Goal: Information Seeking & Learning: Check status

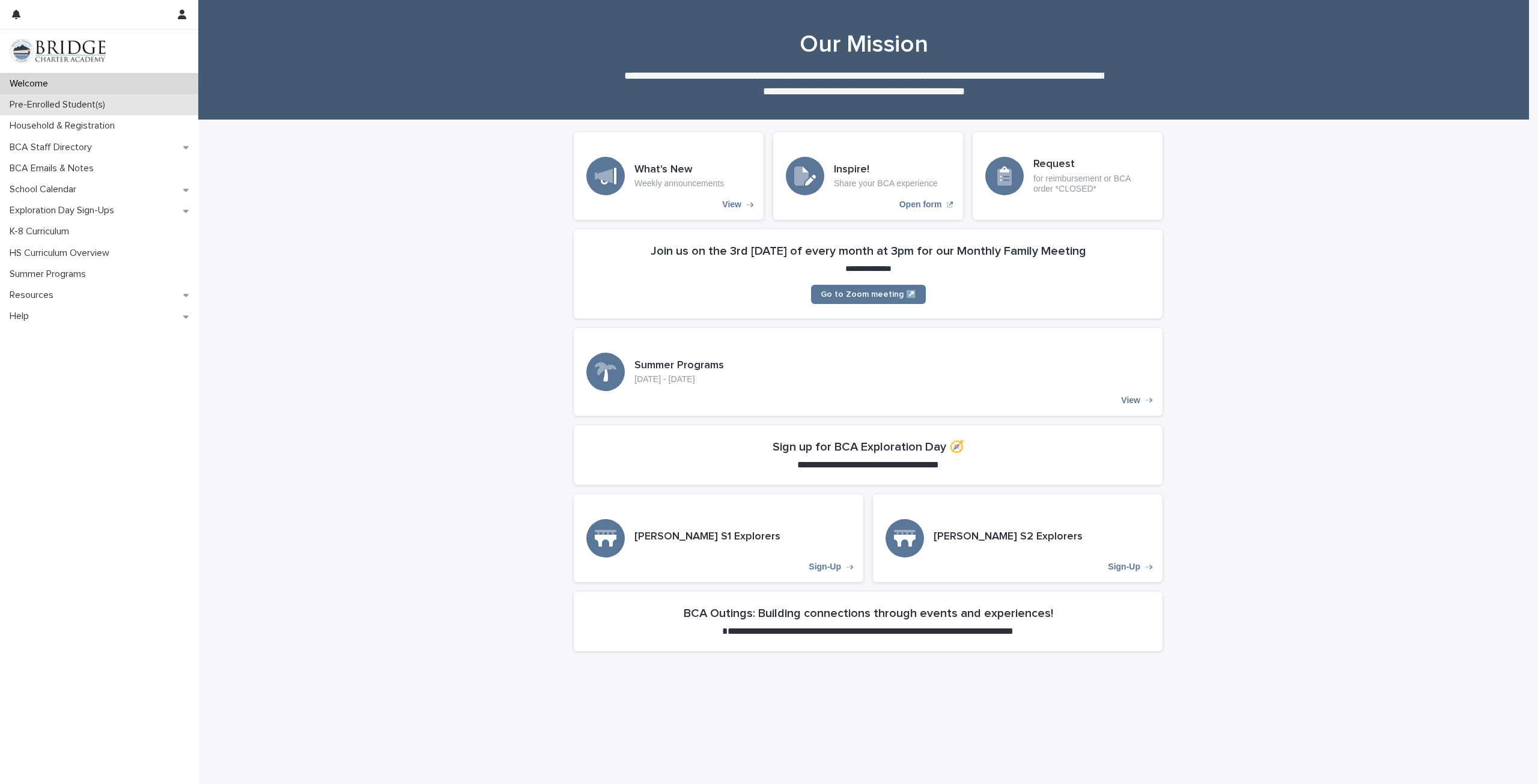
click at [88, 106] on p "Pre-Enrolled Student(s)" at bounding box center [59, 104] width 110 height 11
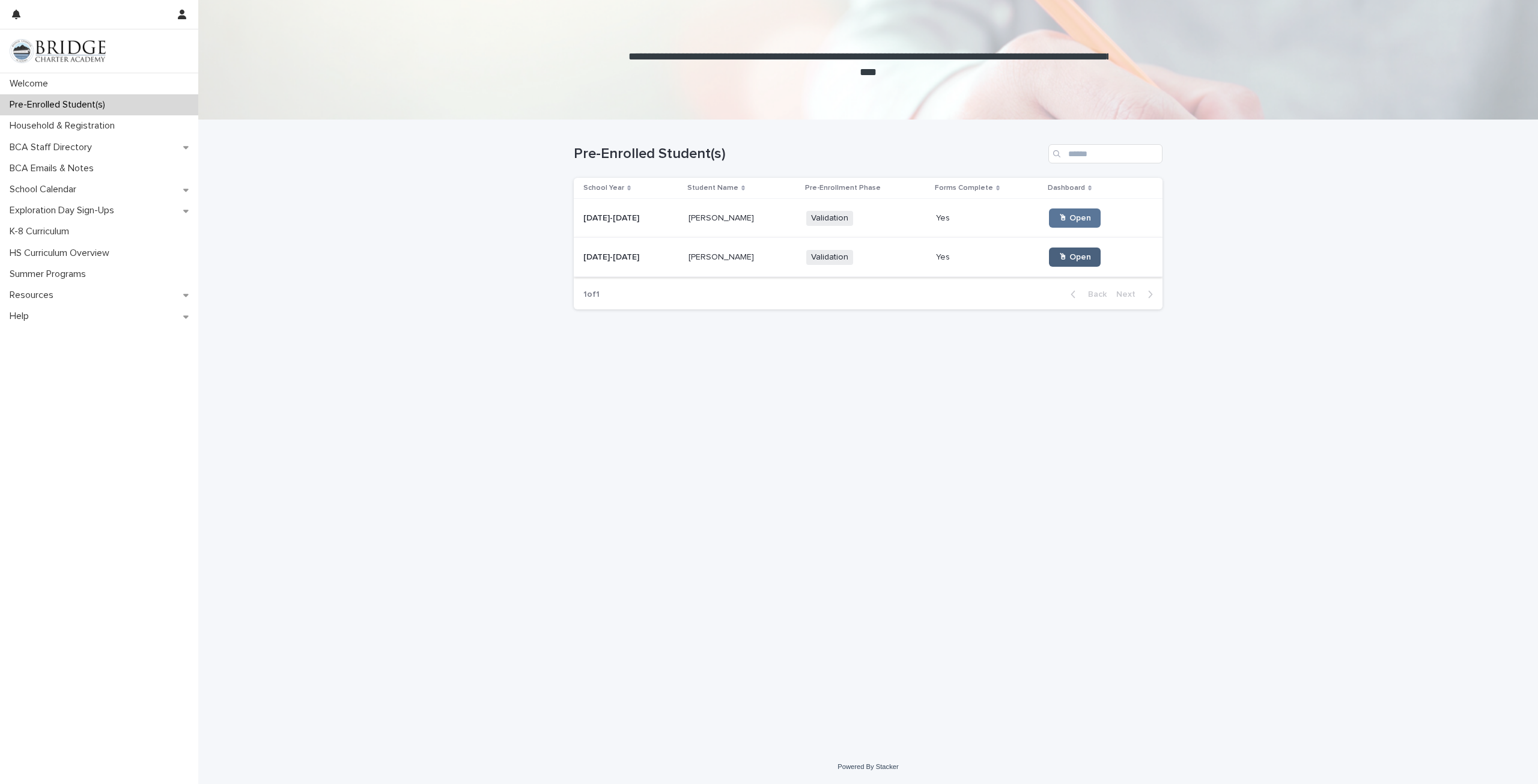
click at [1068, 256] on span "🖱 Open" at bounding box center [1075, 257] width 32 height 8
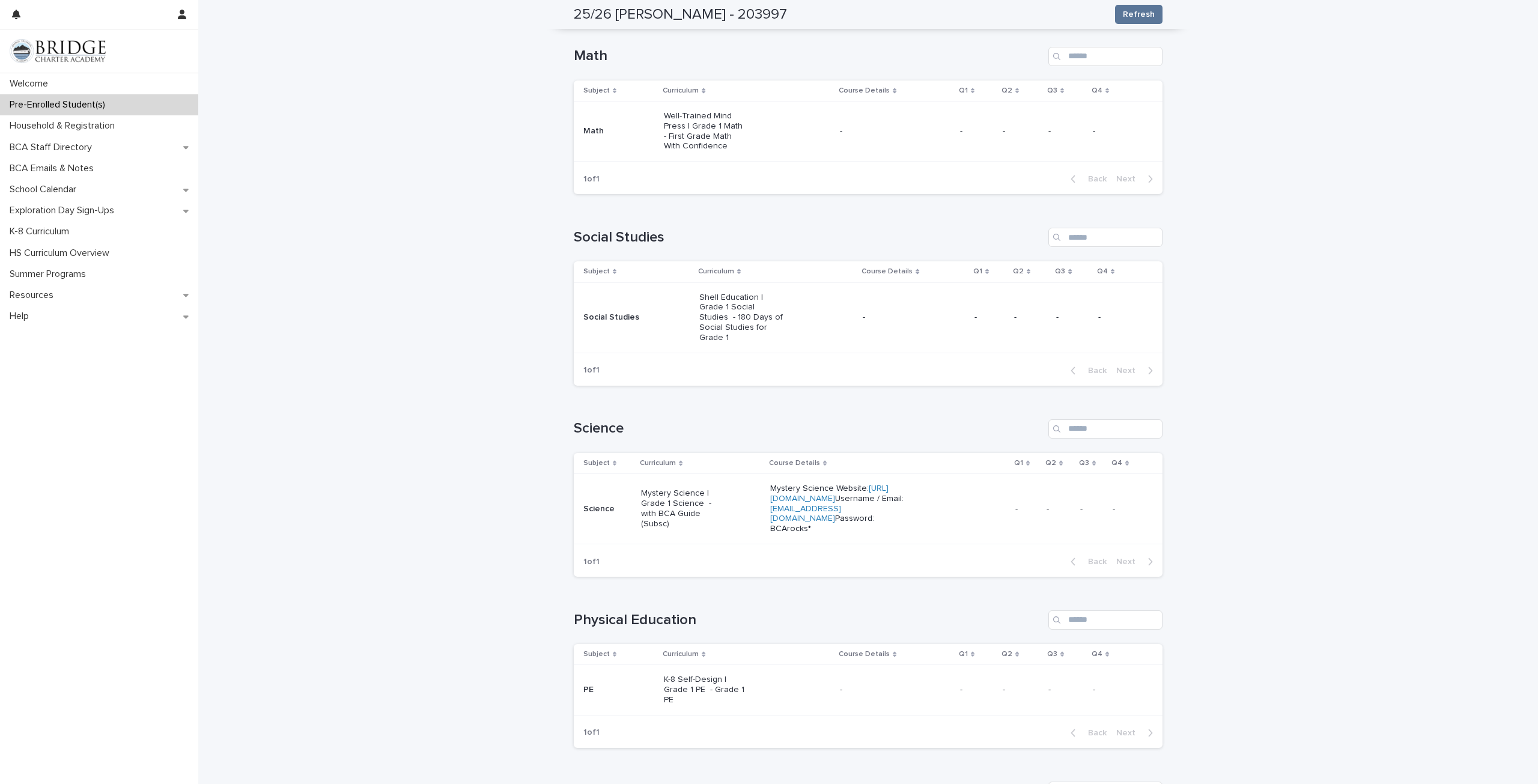
scroll to position [480, 0]
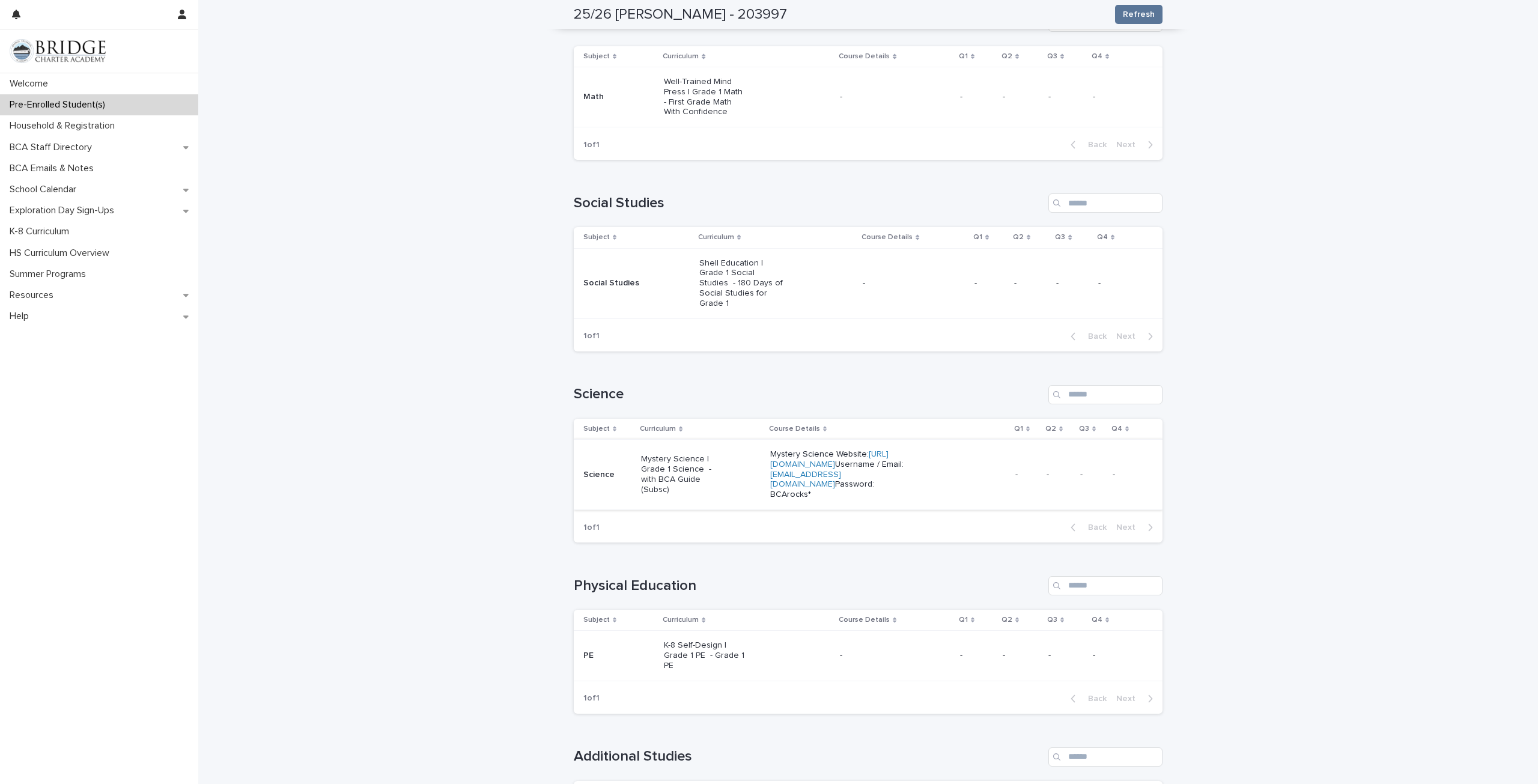
click at [868, 450] on link "[URL][DOMAIN_NAME]" at bounding box center [829, 459] width 119 height 19
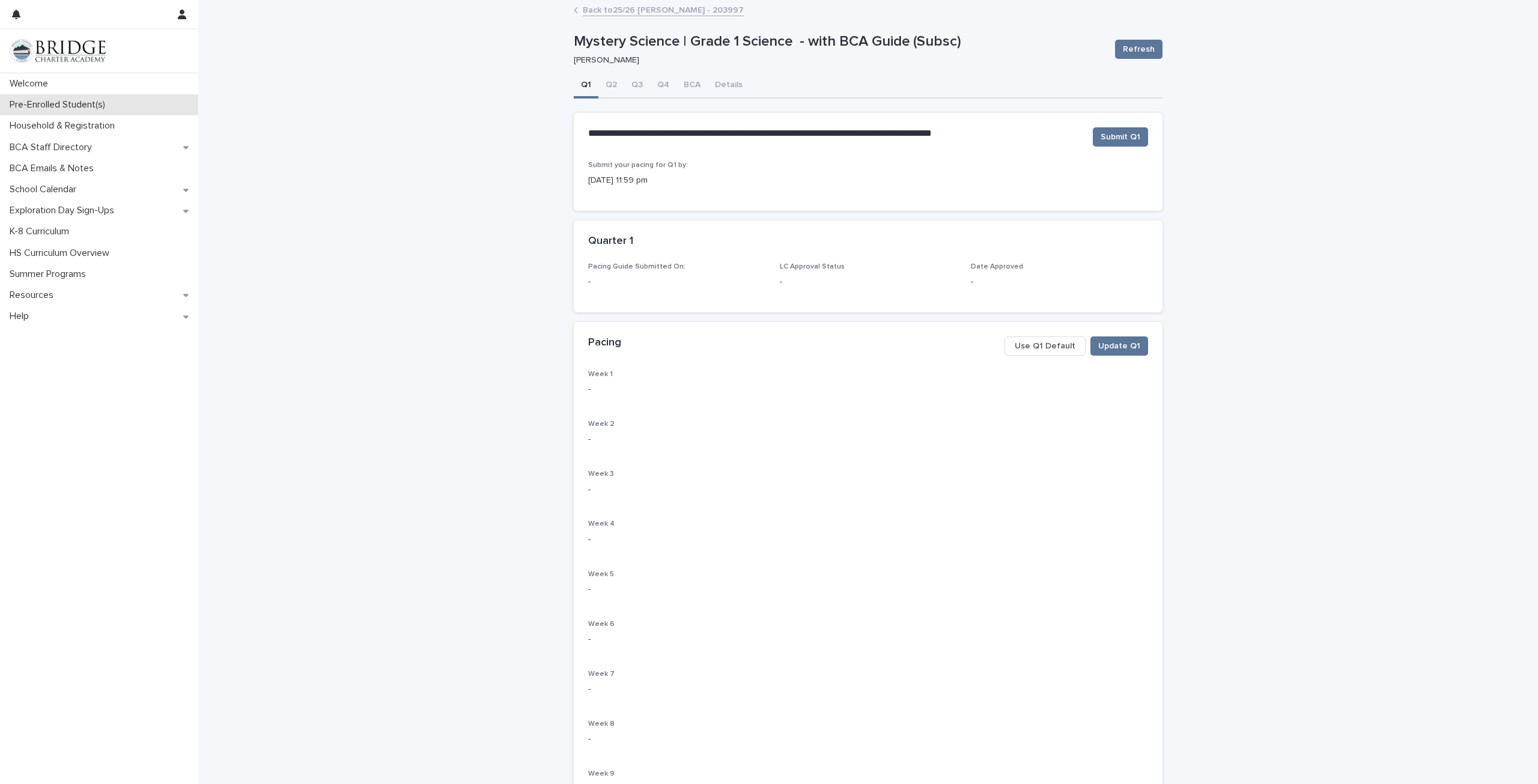
click at [97, 108] on p "Pre-Enrolled Student(s)" at bounding box center [59, 104] width 110 height 11
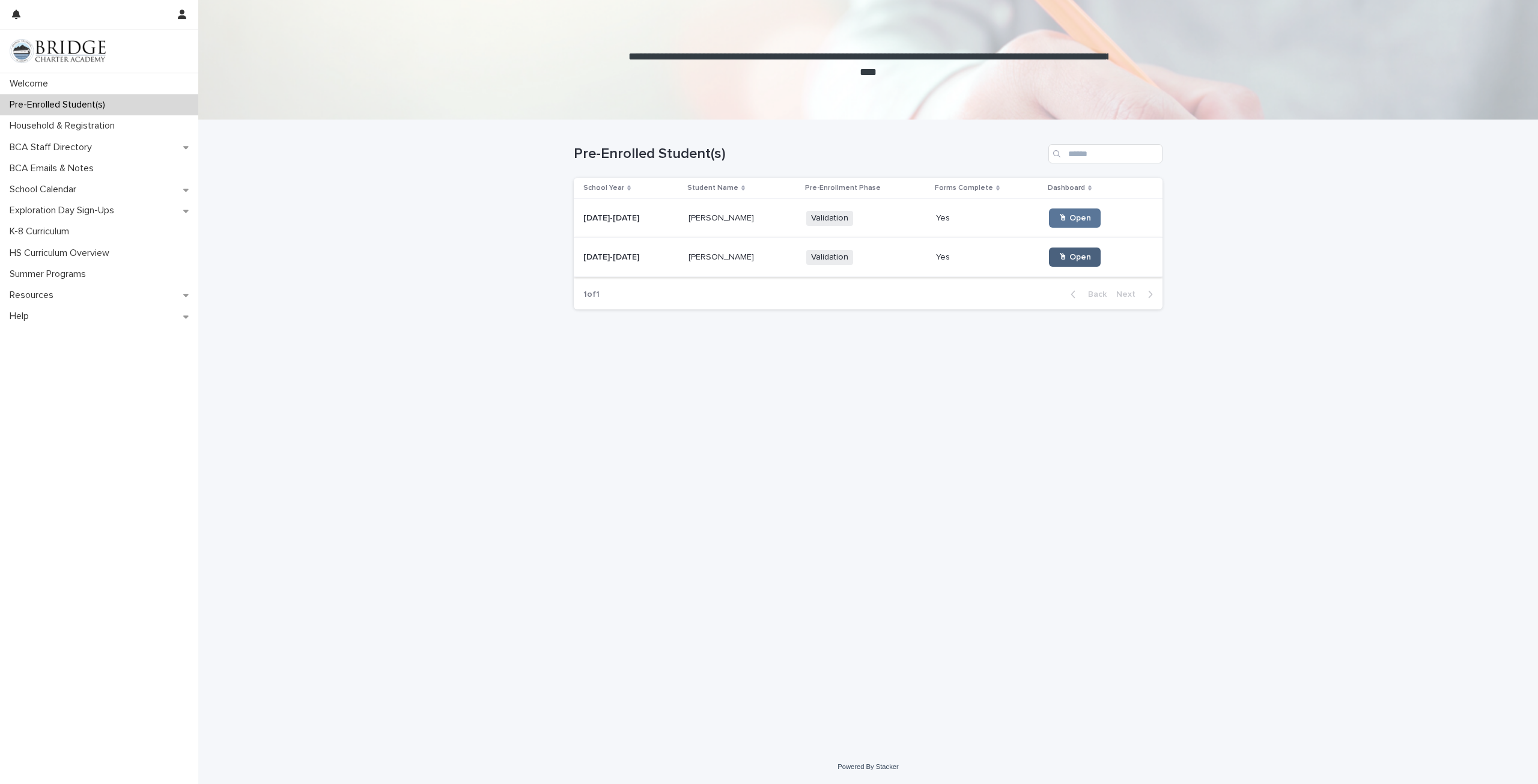
click at [1059, 261] on span "🖱 Open" at bounding box center [1075, 257] width 32 height 8
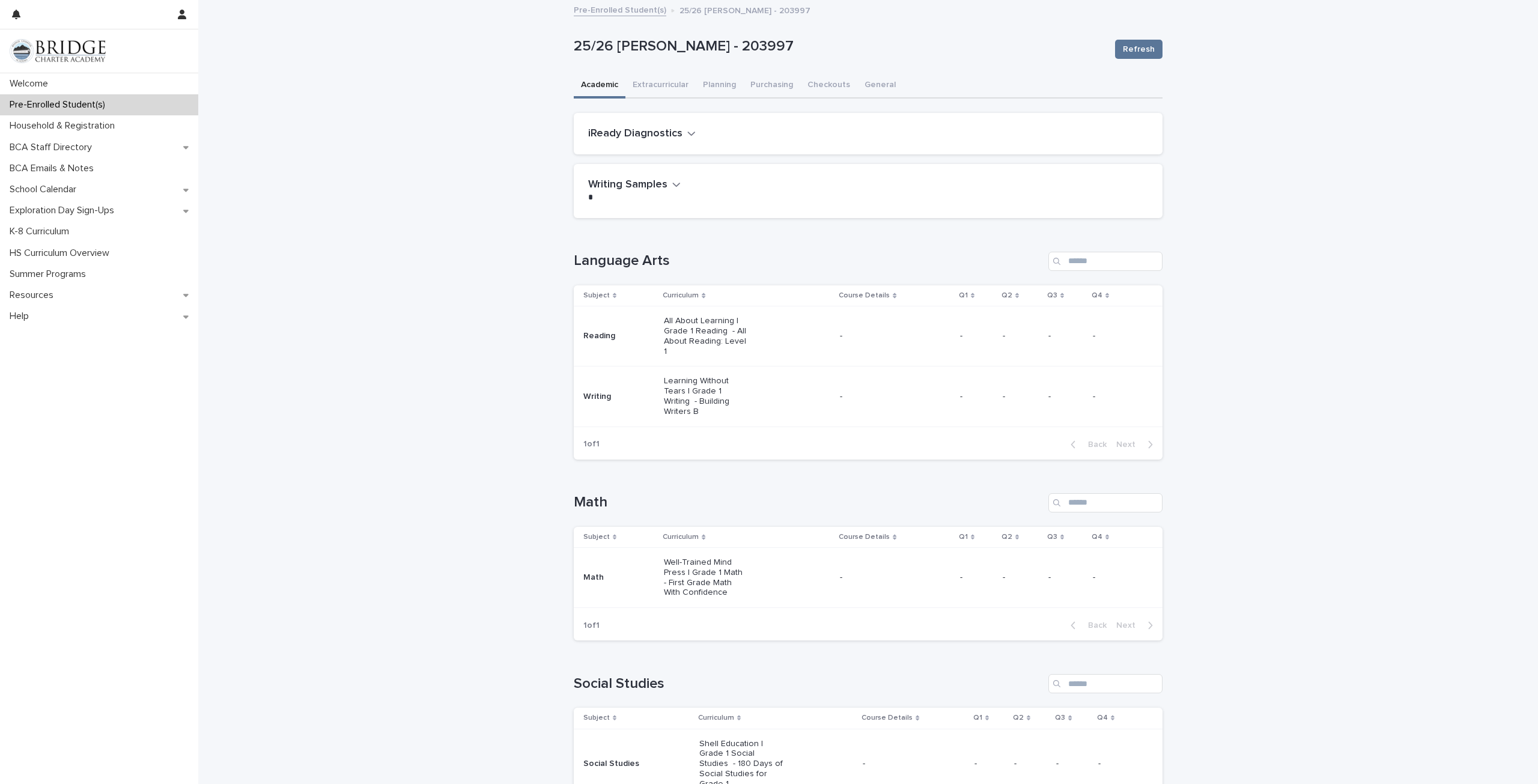
click at [102, 102] on p "Pre-Enrolled Student(s)" at bounding box center [59, 104] width 110 height 11
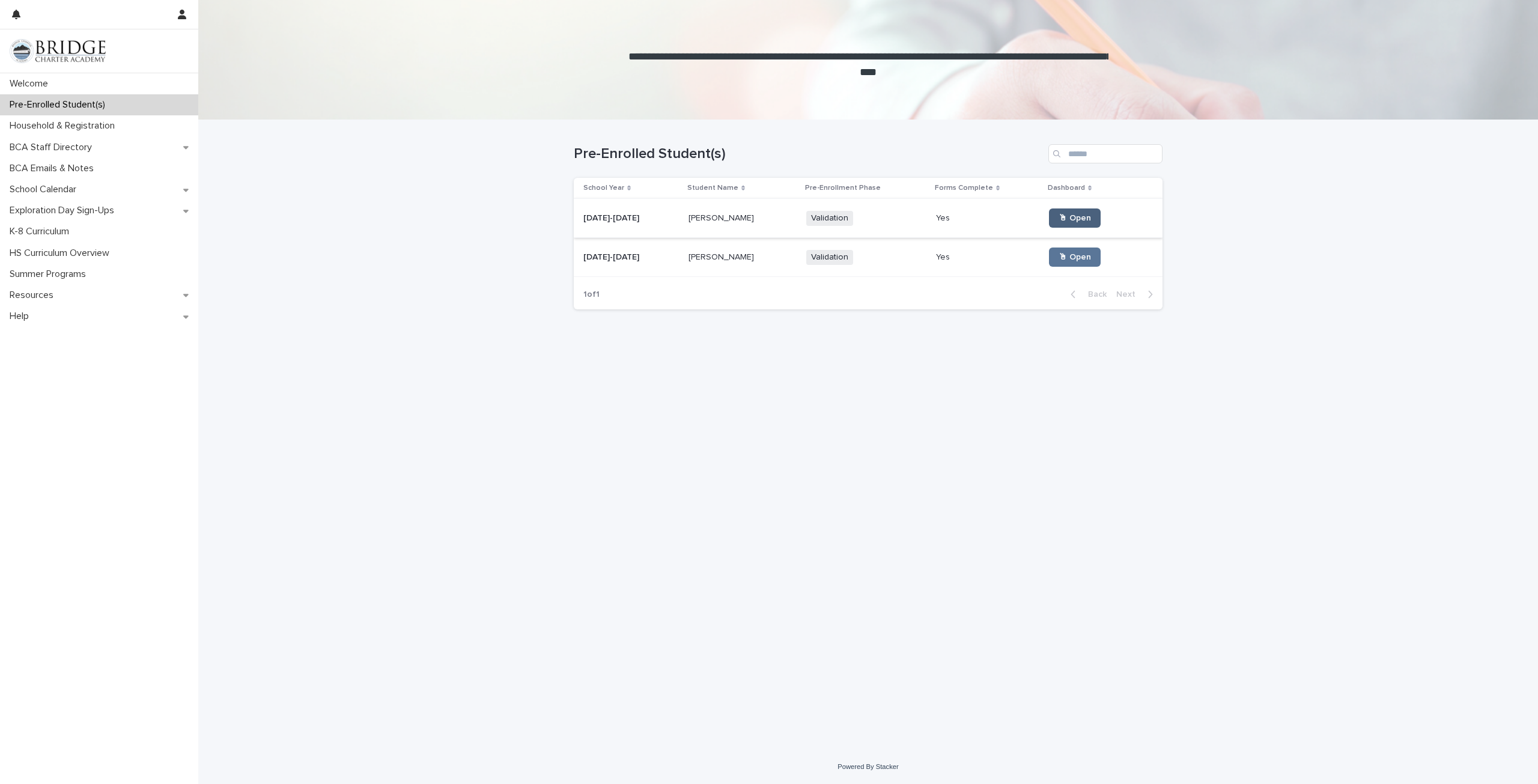
click at [1066, 219] on span "🖱 Open" at bounding box center [1075, 218] width 32 height 8
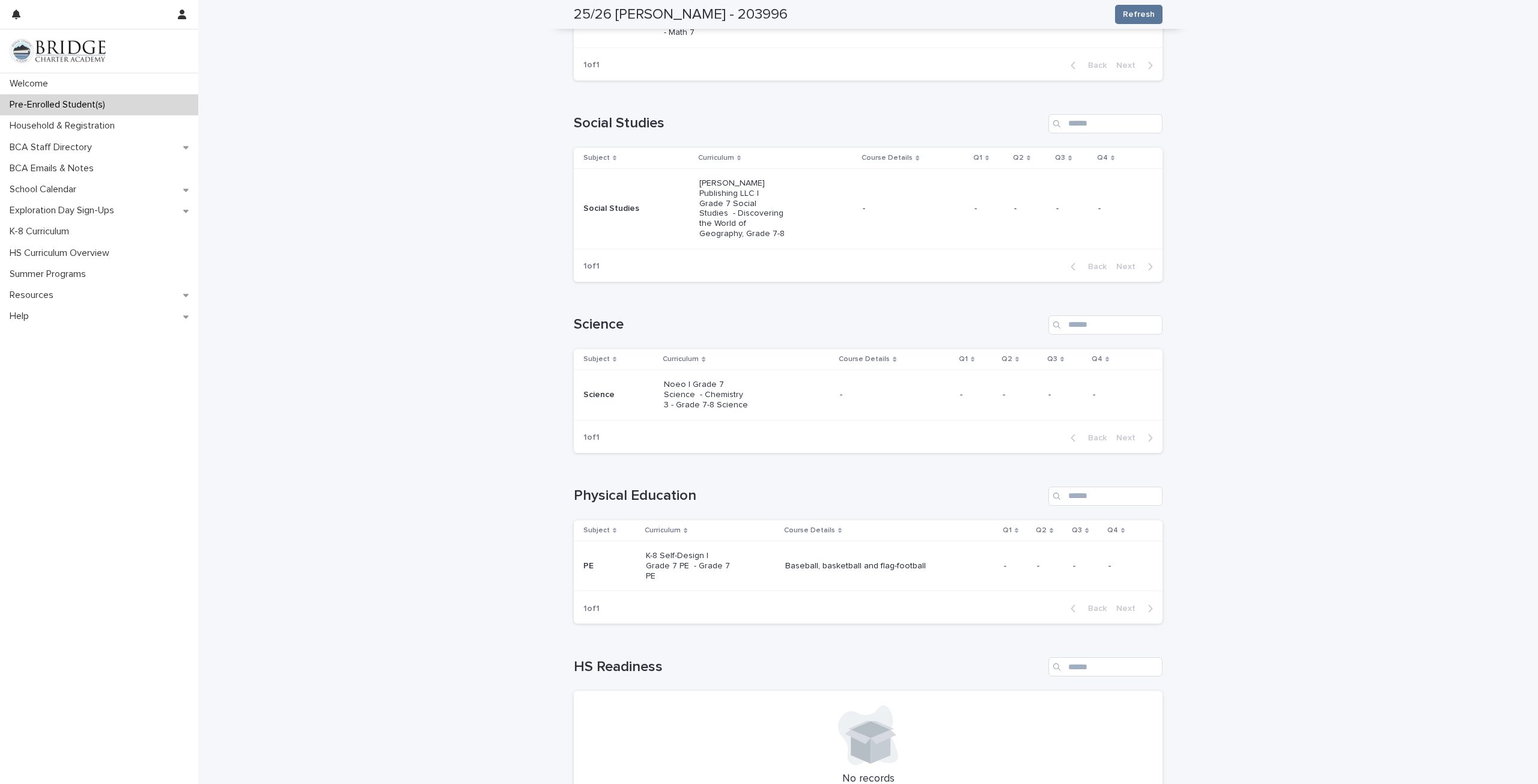
scroll to position [541, 0]
click at [680, 395] on p "Noeo | Grade 7 Science - Chemistry 3 - Grade 7-8 Science" at bounding box center [707, 394] width 86 height 30
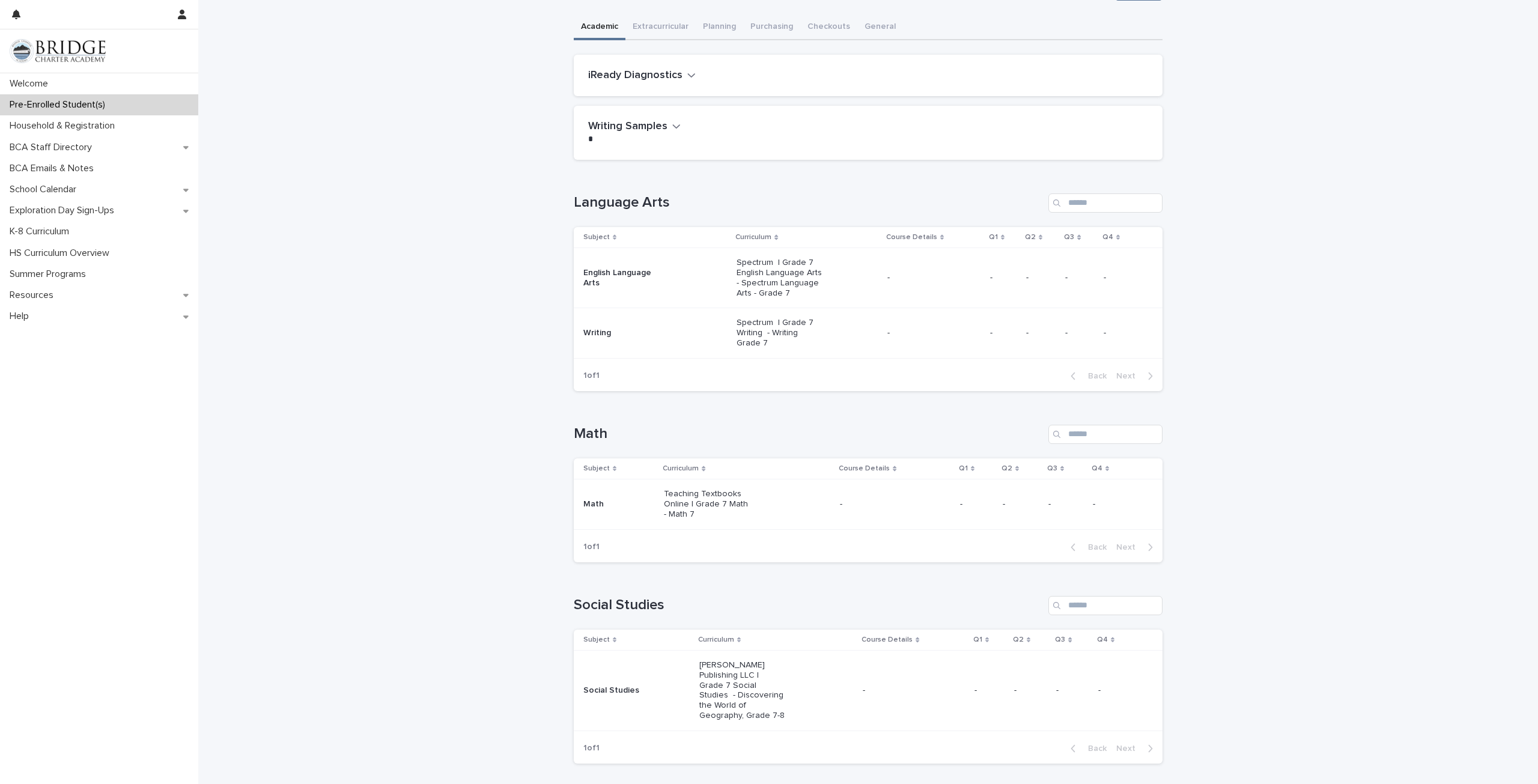
scroll to position [60, 0]
click at [680, 75] on button "iReady Diagnostics" at bounding box center [642, 74] width 108 height 13
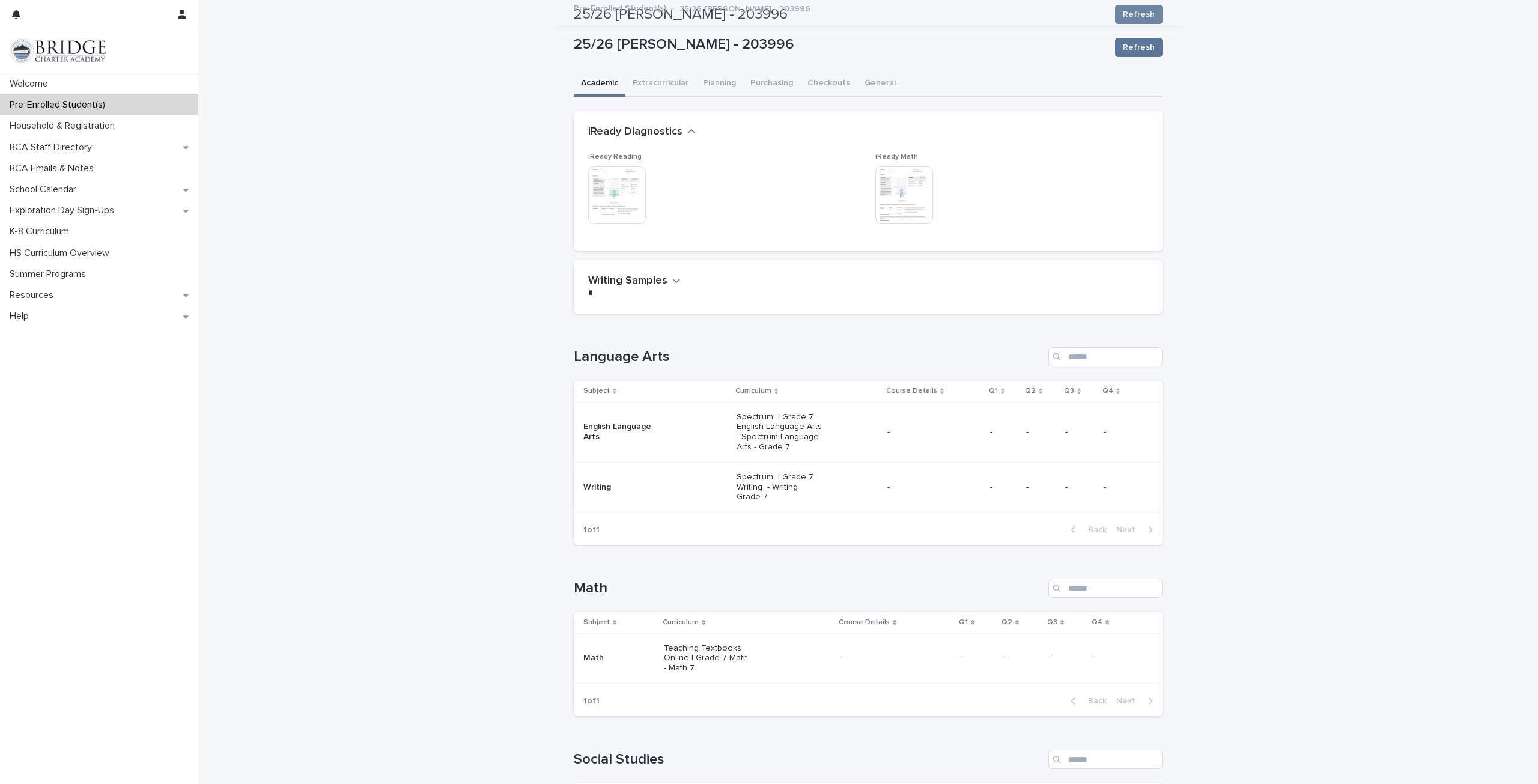
scroll to position [0, 0]
click at [903, 198] on img at bounding box center [904, 197] width 58 height 58
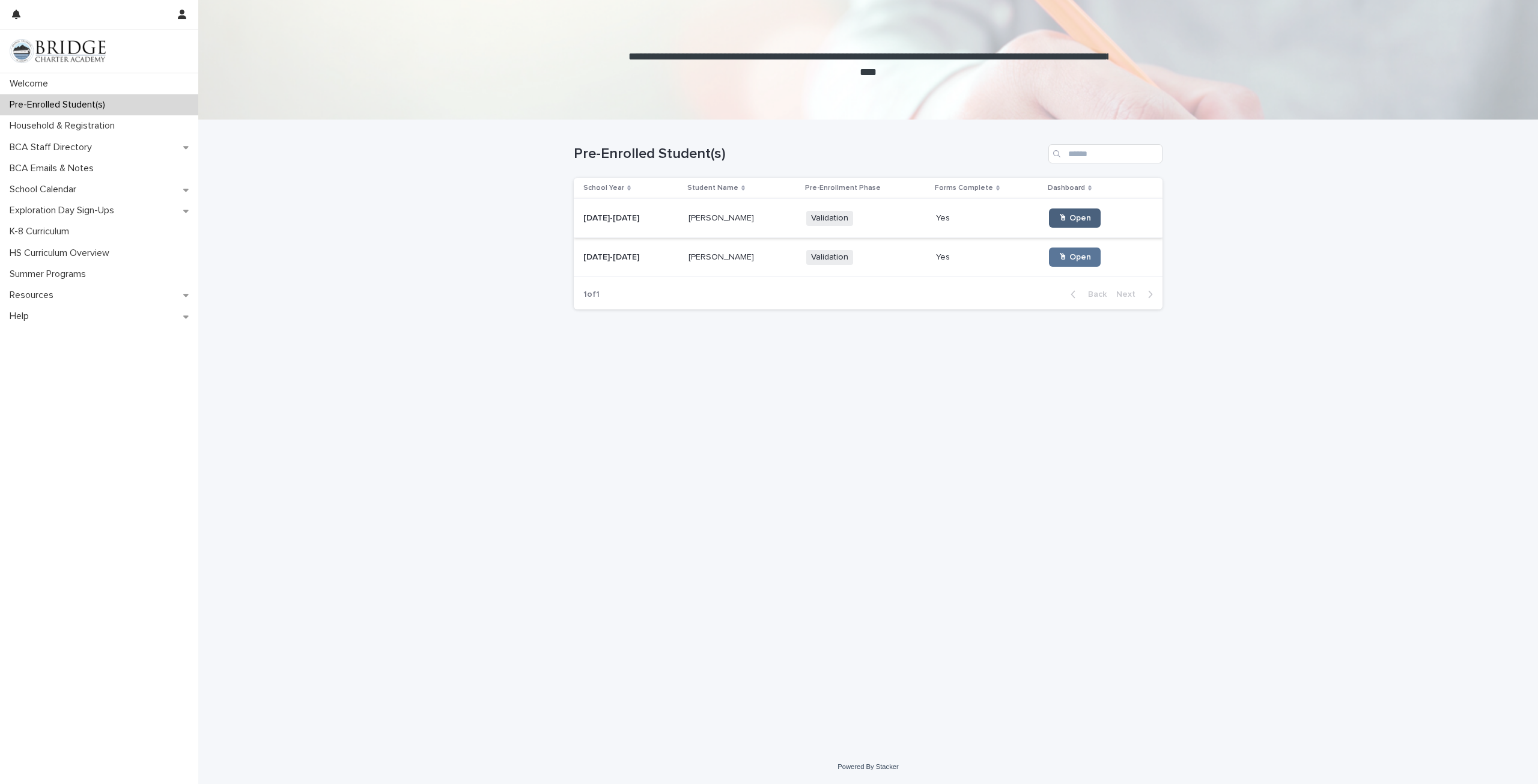
click at [1066, 220] on span "🖱 Open" at bounding box center [1075, 218] width 32 height 8
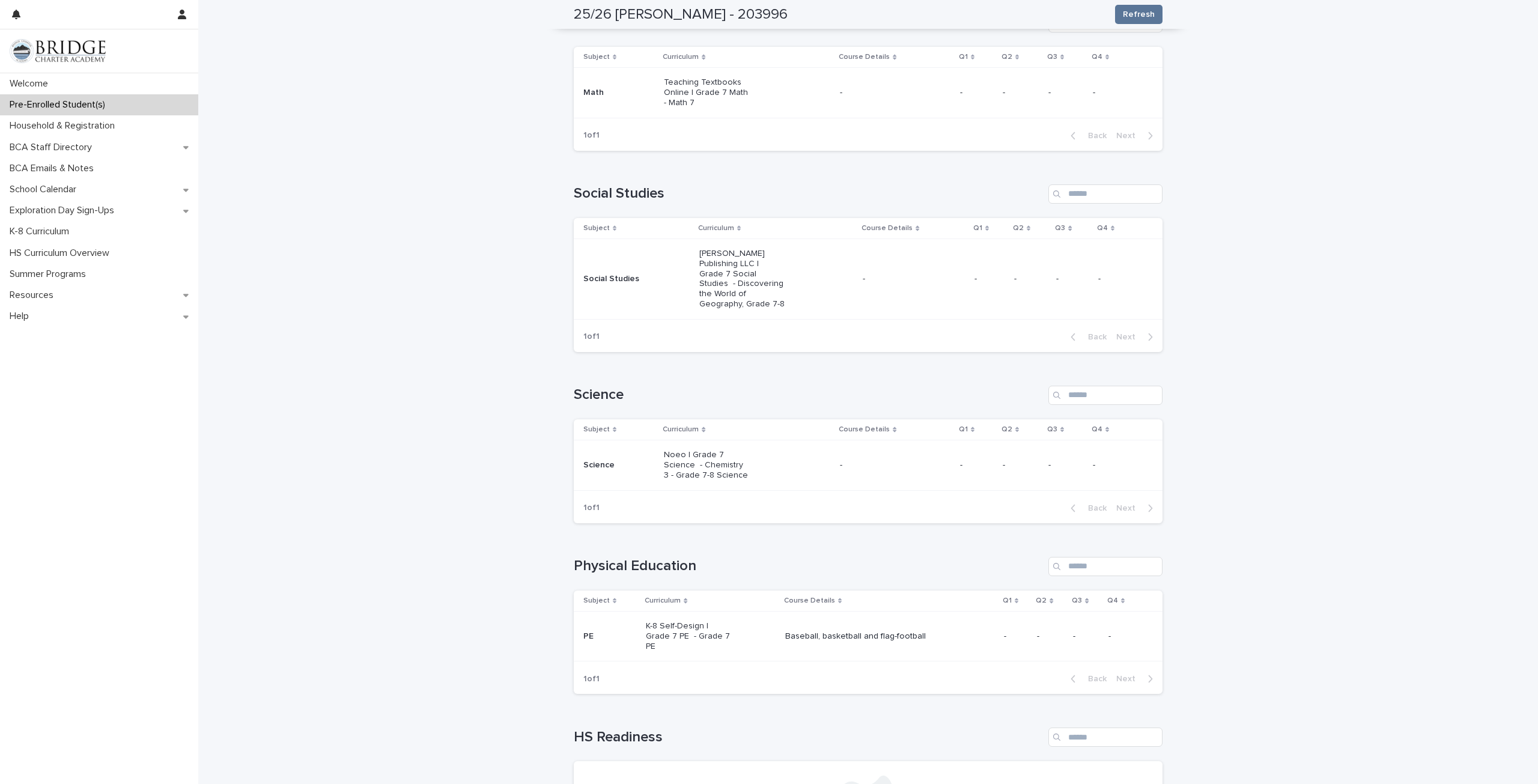
scroll to position [469, 0]
